Goal: Task Accomplishment & Management: Use online tool/utility

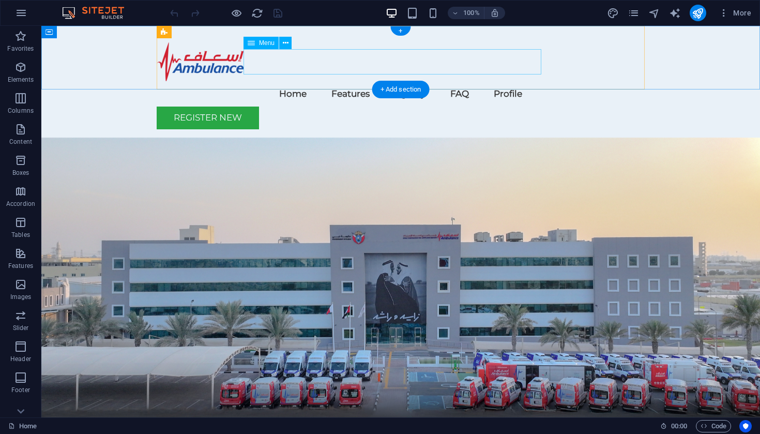
click at [404, 81] on nav "Home Features Rgistry FAQ Profile" at bounding box center [401, 93] width 488 height 25
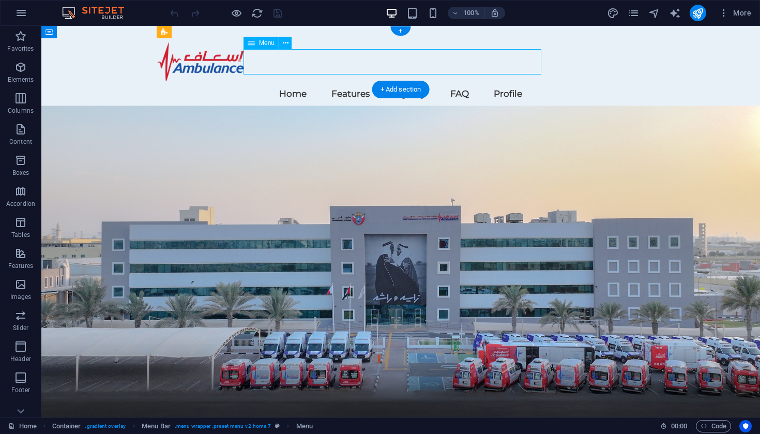
select select
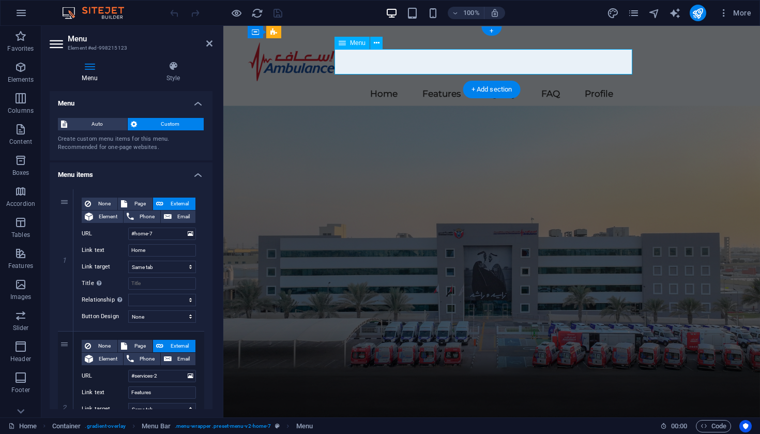
click at [482, 81] on nav "Home Features Rgistry FAQ Profile" at bounding box center [492, 93] width 488 height 25
click at [483, 81] on nav "Home Features Rgistry FAQ Profile" at bounding box center [492, 93] width 488 height 25
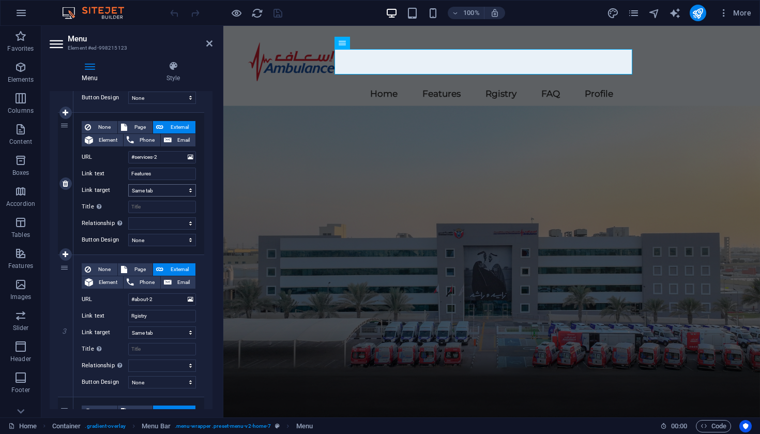
scroll to position [225, 0]
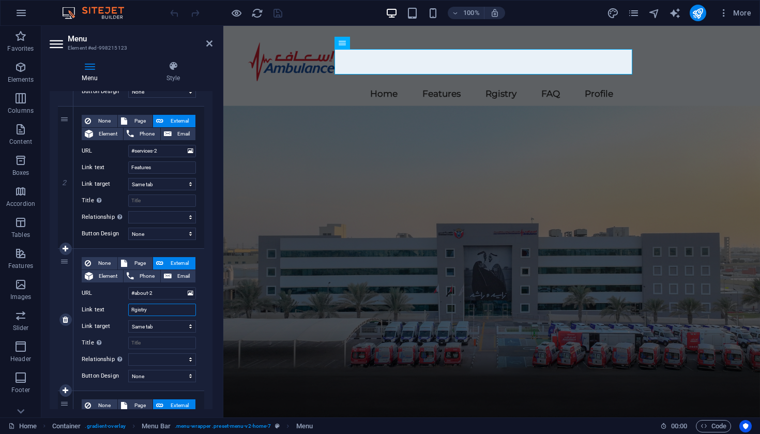
click at [135, 309] on input "Rgistry" at bounding box center [162, 309] width 68 height 12
type input "Registry"
select select
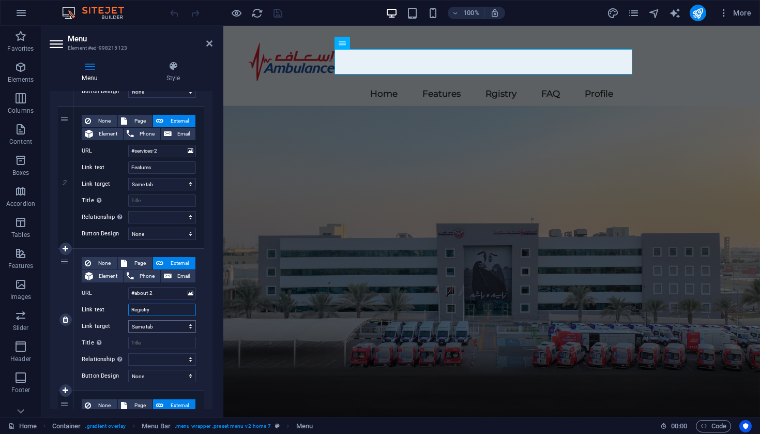
select select
click at [278, 15] on icon "save" at bounding box center [278, 13] width 12 height 12
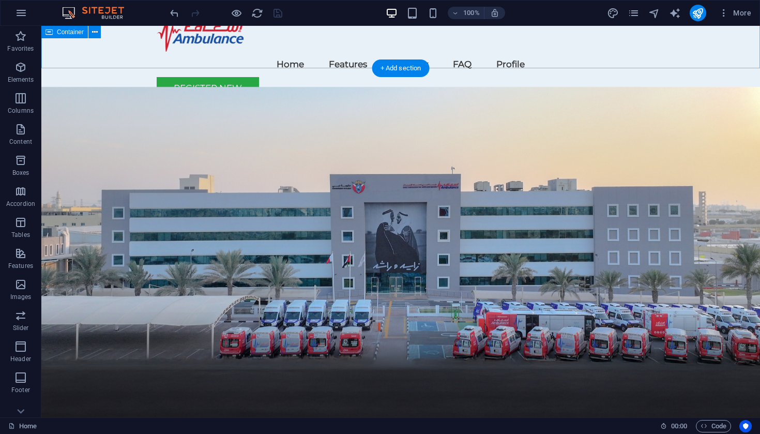
scroll to position [1, 0]
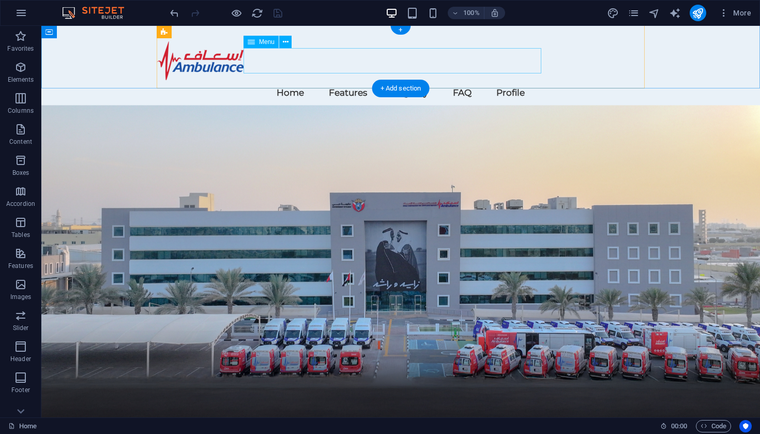
click at [470, 80] on nav "Home Features Registry FAQ Profile" at bounding box center [401, 92] width 488 height 25
select select
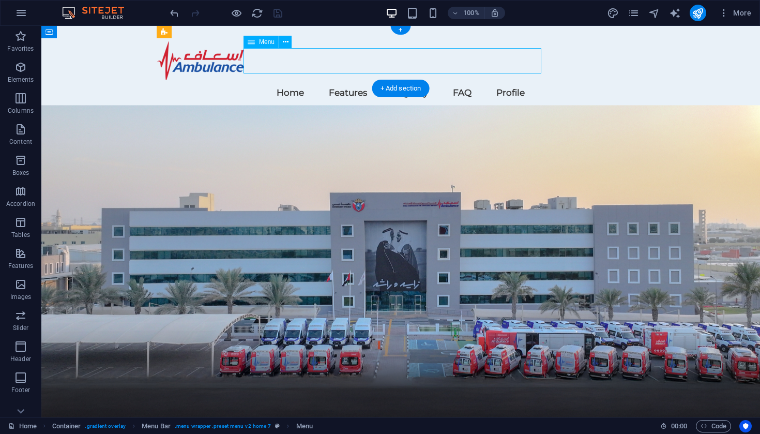
select select
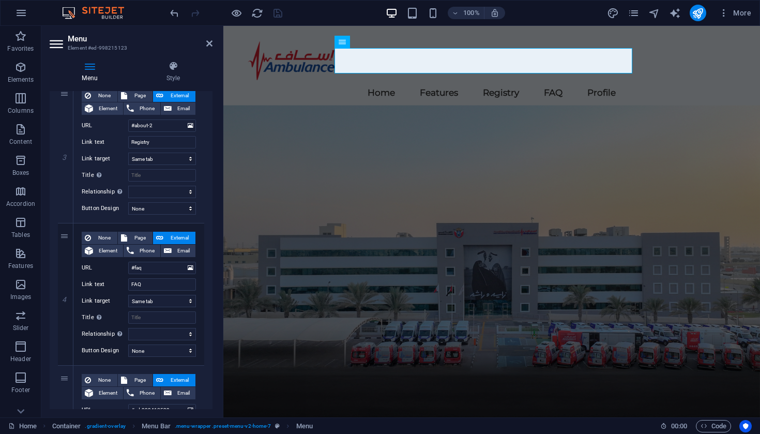
scroll to position [395, 0]
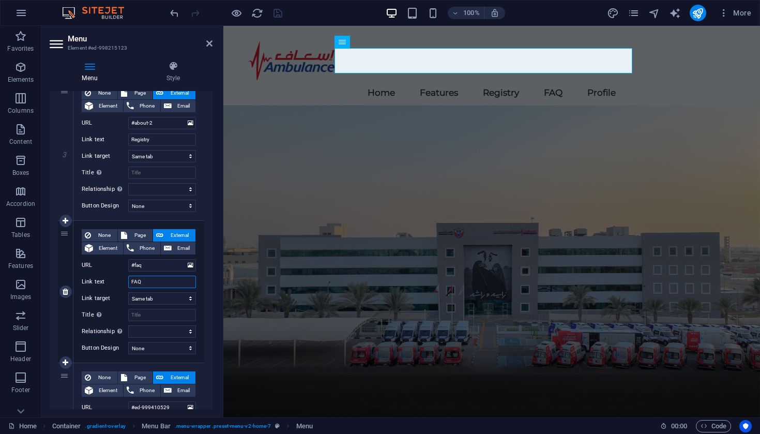
click at [146, 279] on input "FAQ" at bounding box center [162, 282] width 68 height 12
type input "FAQs"
select select
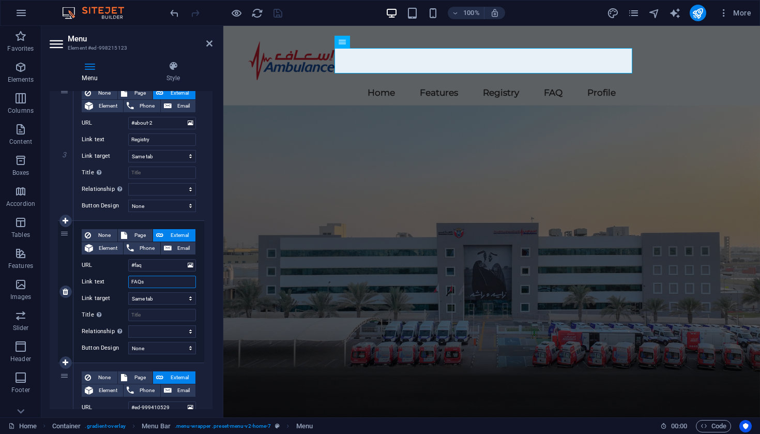
select select
click at [280, 12] on icon "save" at bounding box center [278, 13] width 12 height 12
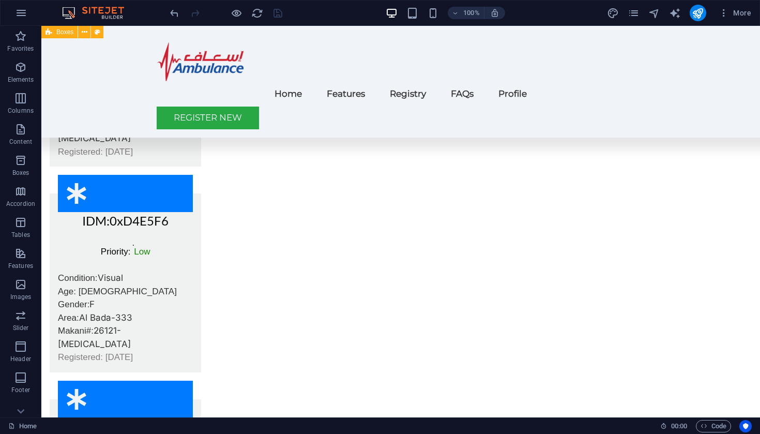
scroll to position [2914, 0]
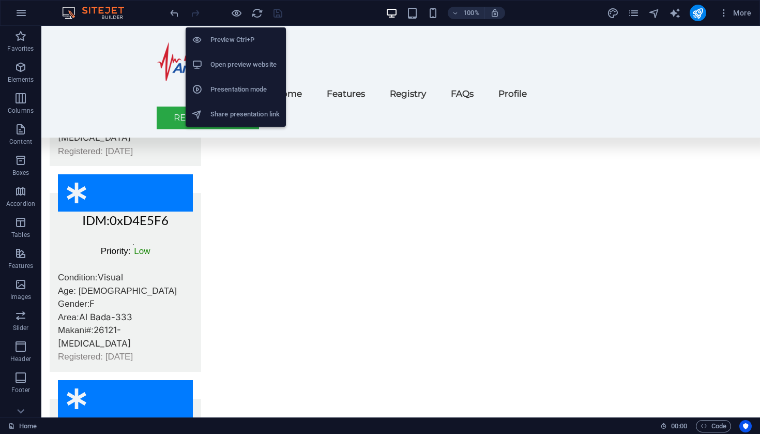
click at [222, 66] on h6 "Open preview website" at bounding box center [244, 64] width 69 height 12
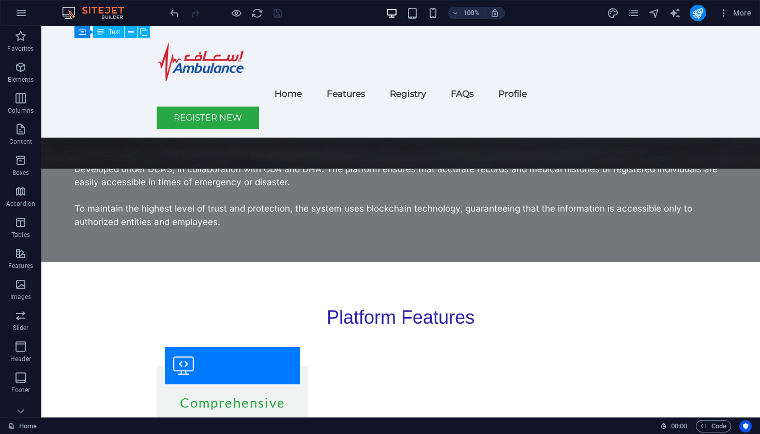
scroll to position [322, 0]
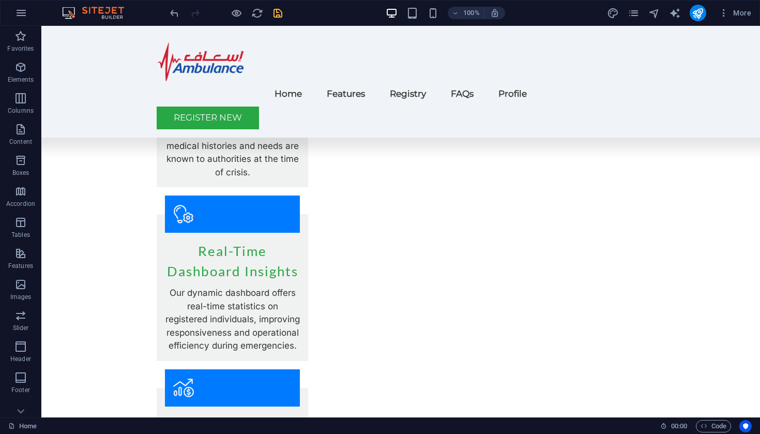
scroll to position [679, 0]
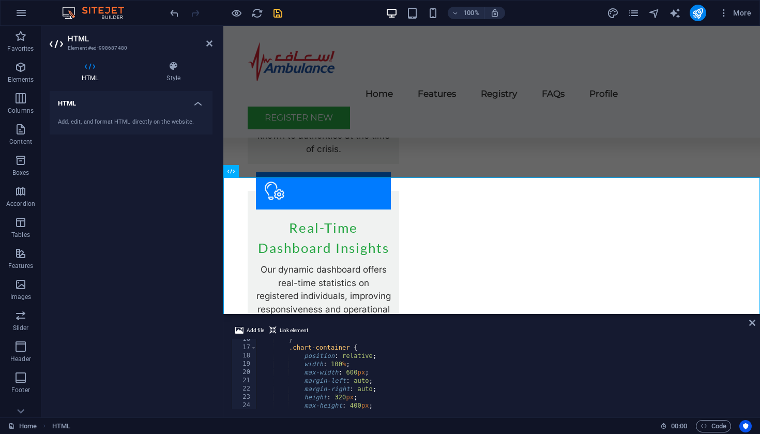
scroll to position [0, 0]
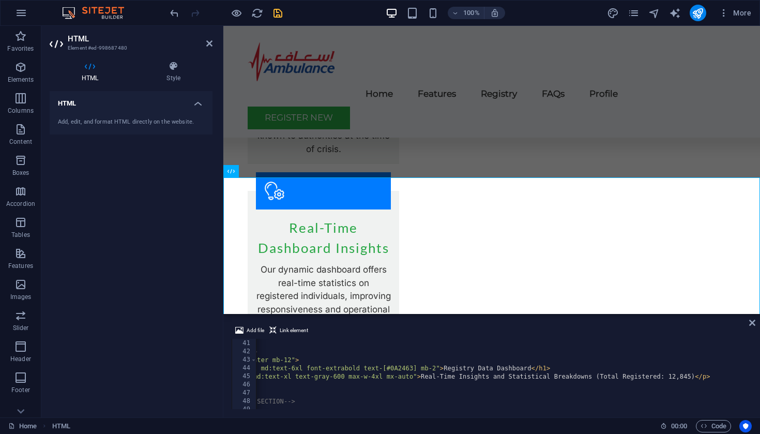
click at [693, 375] on div "< div class = "container mx-auto p-4 md:p-8" > <!-- DASHBOARD HEADER --> < head…" at bounding box center [625, 373] width 976 height 85
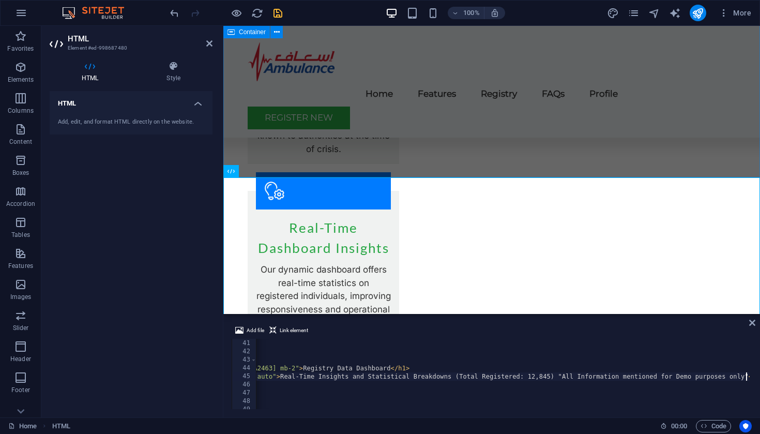
type textarea "<p class="text-lg md:text-xl text-gray-600 max-w-4xl mx-auto">Real-Time Insight…"
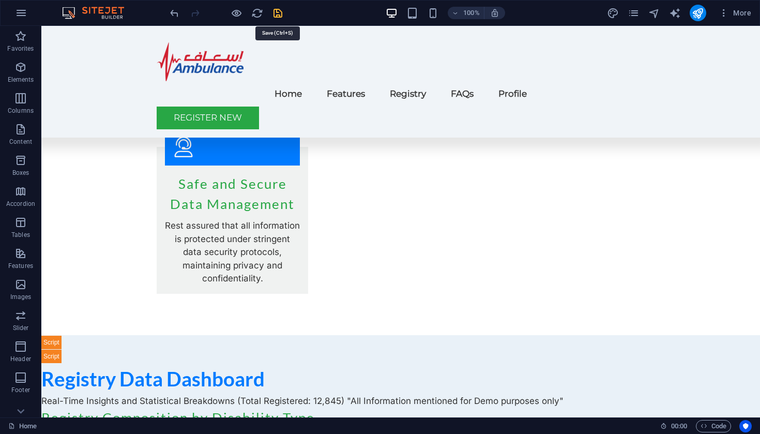
click at [278, 10] on icon "save" at bounding box center [278, 13] width 12 height 12
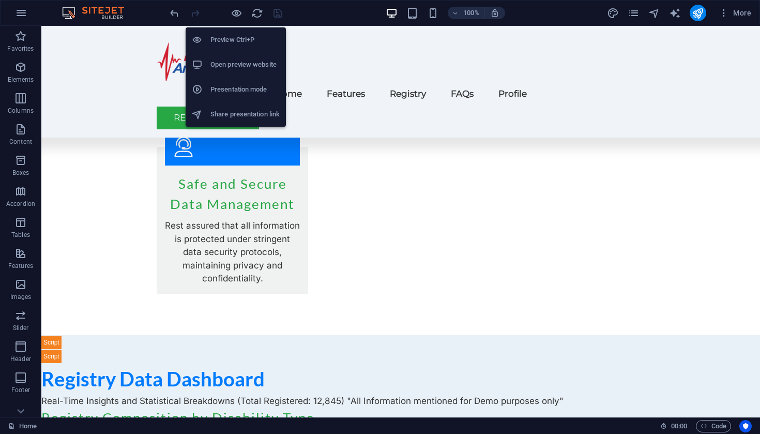
click at [231, 66] on h6 "Open preview website" at bounding box center [244, 64] width 69 height 12
